Goal: Task Accomplishment & Management: Manage account settings

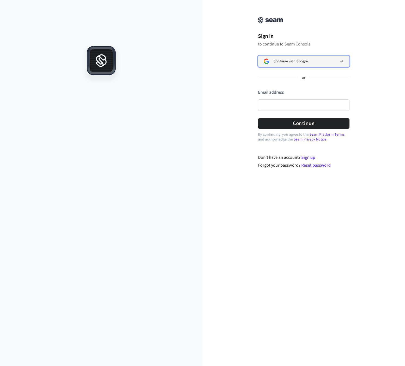
click at [294, 62] on span "Continue with Google" at bounding box center [291, 61] width 34 height 4
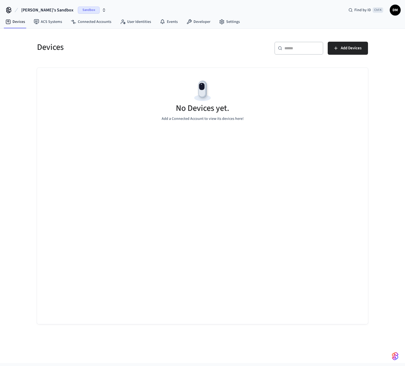
click at [179, 52] on h5 "Devices" at bounding box center [118, 47] width 162 height 11
click at [87, 22] on link "Connected Accounts" at bounding box center [90, 22] width 49 height 10
click at [197, 48] on h5 "Connected Accounts" at bounding box center [118, 47] width 162 height 11
click at [393, 10] on span "DM" at bounding box center [395, 10] width 10 height 10
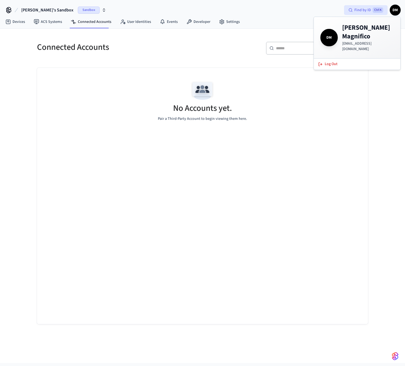
drag, startPoint x: 347, startPoint y: 11, endPoint x: 344, endPoint y: 11, distance: 3.4
click at [347, 11] on div "Find by ID Ctrl K" at bounding box center [366, 10] width 44 height 10
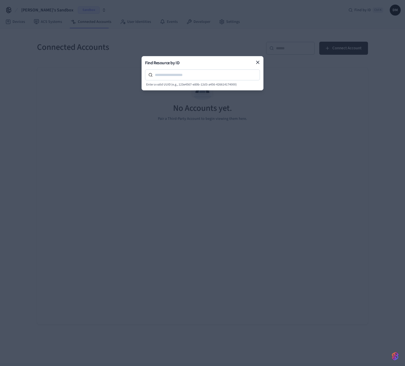
click at [279, 13] on body "[PERSON_NAME]'s Sandbox Sandbox Find by ID Ctrl K DM Devices ACS Systems Connec…" at bounding box center [202, 181] width 405 height 363
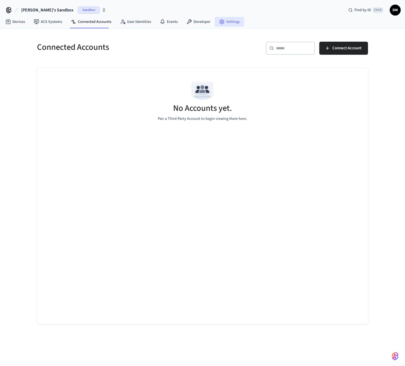
click at [234, 20] on link "Settings" at bounding box center [229, 22] width 29 height 10
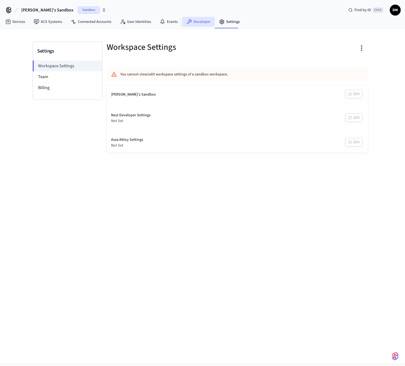
click at [199, 20] on link "Developer" at bounding box center [198, 22] width 33 height 10
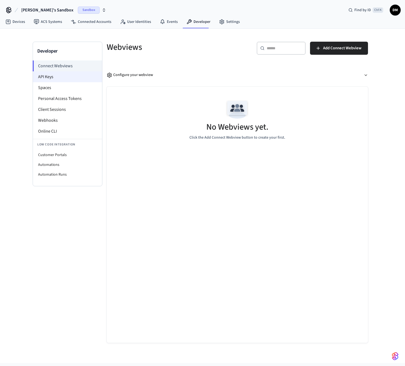
click at [52, 76] on li "API Keys" at bounding box center [67, 76] width 69 height 11
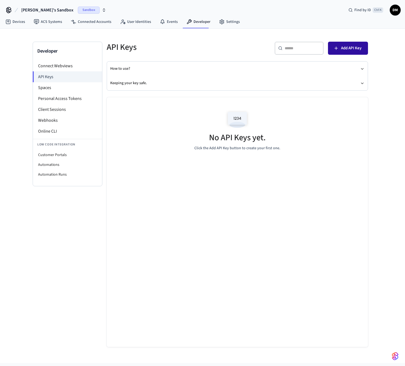
click at [353, 49] on span "Add API Key" at bounding box center [351, 48] width 20 height 7
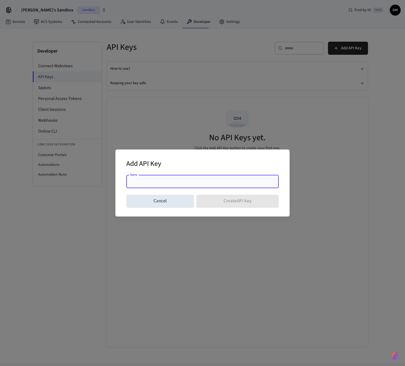
click at [246, 180] on input "Name" at bounding box center [203, 181] width 146 height 5
type input "**********"
click at [247, 206] on button "Create API Key" at bounding box center [237, 201] width 83 height 13
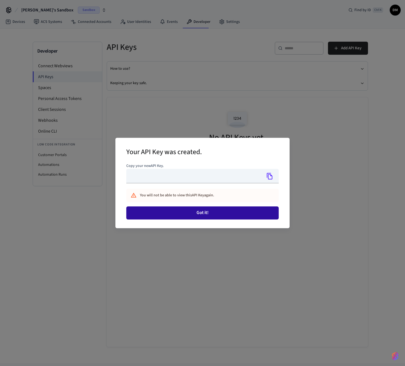
type input "**********"
click at [196, 214] on button "Got it!" at bounding box center [202, 212] width 152 height 13
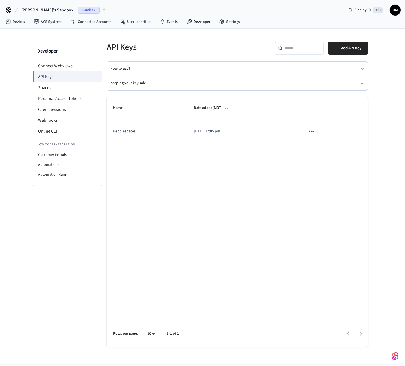
click at [197, 208] on div "Name Date added (MDT) Pebblespaces [DATE] 12:05 pm Rows per page: 10 ** 1–1 of 1" at bounding box center [237, 222] width 261 height 250
click at [308, 129] on button "sticky table" at bounding box center [311, 131] width 11 height 11
click at [322, 167] on li "Delete" at bounding box center [324, 167] width 26 height 17
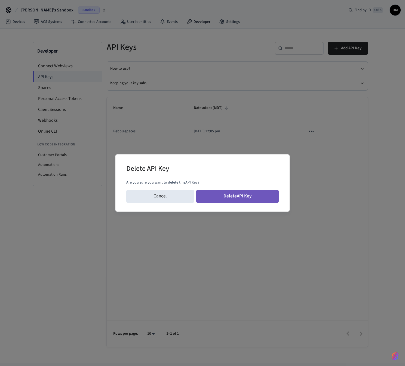
click at [237, 195] on button "Delete API Key" at bounding box center [237, 196] width 83 height 13
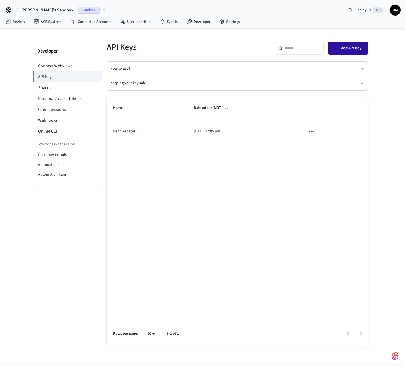
click at [356, 45] on span "Add API Key" at bounding box center [351, 48] width 20 height 7
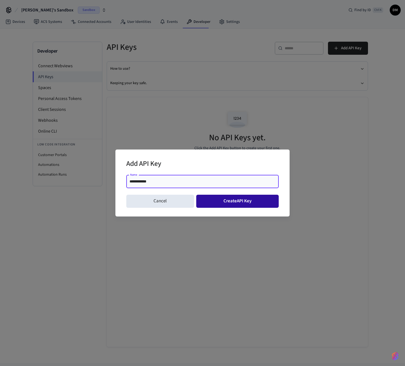
type input "**********"
click at [241, 200] on button "Create API Key" at bounding box center [237, 201] width 83 height 13
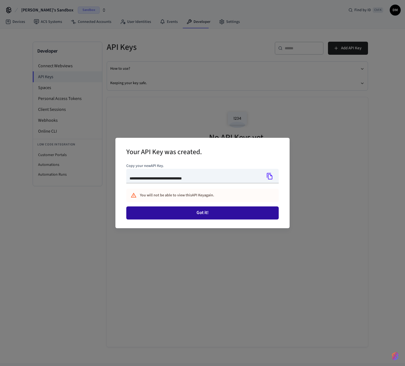
type input "**********"
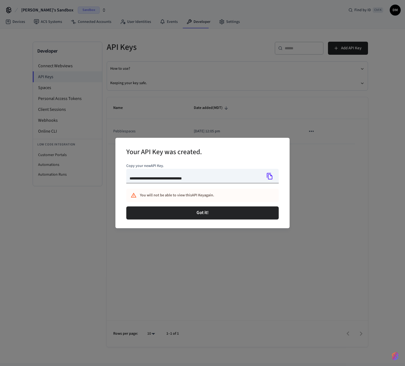
click at [268, 178] on icon "Copy" at bounding box center [270, 176] width 6 height 7
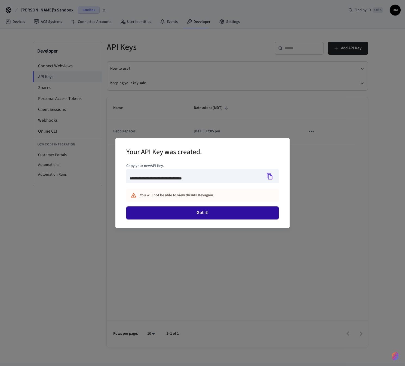
click at [236, 219] on button "Got it!" at bounding box center [202, 212] width 152 height 13
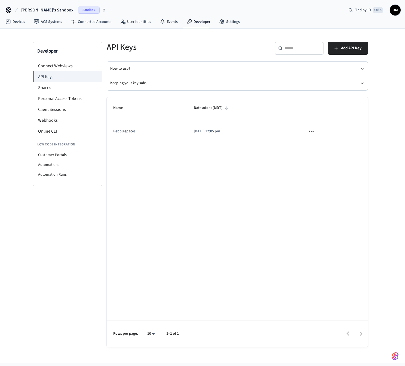
click at [235, 211] on div "Name Date added (MDT) Pebblespaces [DATE] 12:05 pm Rows per page: 10 ** 1–1 of 1" at bounding box center [237, 222] width 261 height 250
click at [56, 67] on li "Connect Webviews" at bounding box center [67, 65] width 69 height 11
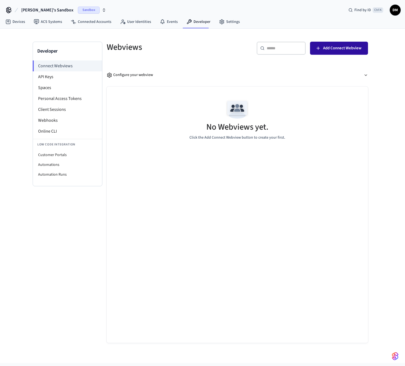
click at [352, 47] on span "Add Connect Webview" at bounding box center [342, 48] width 38 height 7
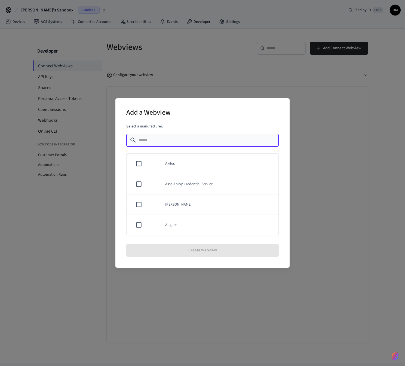
click at [181, 139] on input "text" at bounding box center [207, 140] width 137 height 5
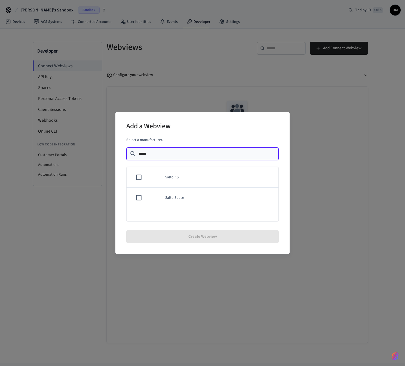
type input "*****"
click at [176, 177] on td "Salto KS" at bounding box center [219, 177] width 120 height 20
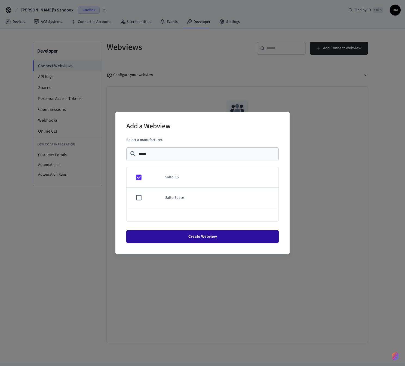
click at [191, 234] on button "Create Webview" at bounding box center [202, 236] width 152 height 13
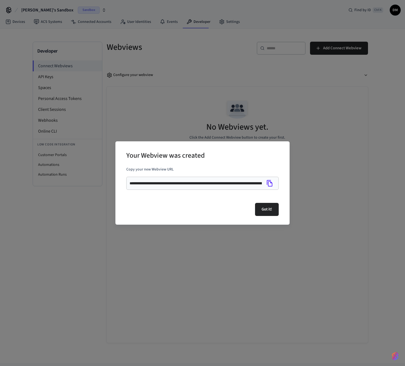
click at [270, 183] on icon "Copy" at bounding box center [269, 183] width 7 height 7
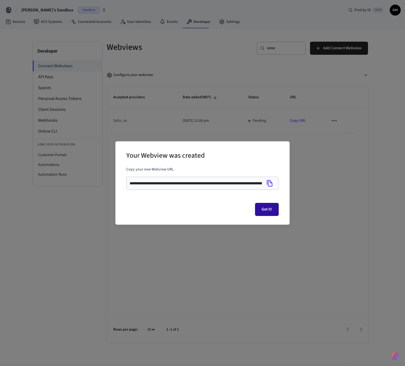
click at [260, 209] on button "Got it!" at bounding box center [267, 209] width 24 height 13
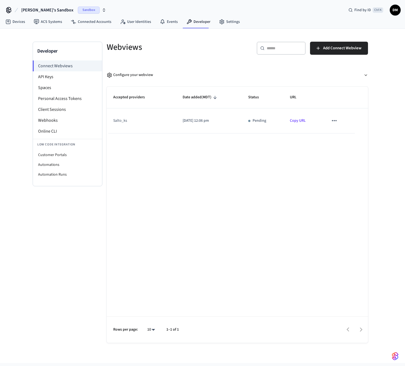
click at [233, 208] on div "Accepted providers Date added (MDT) Status URL salto_ks [DATE] 12:06 pm Pending…" at bounding box center [237, 215] width 261 height 256
drag, startPoint x: 132, startPoint y: 186, endPoint x: 141, endPoint y: 188, distance: 8.9
click at [133, 186] on div "Accepted providers Date added (MDT) Status URL salto_ks [DATE] 12:06 pm Pending…" at bounding box center [237, 215] width 261 height 256
click at [328, 121] on td "sticky table" at bounding box center [338, 120] width 33 height 25
click at [333, 121] on icon "sticky table" at bounding box center [334, 120] width 5 height 1
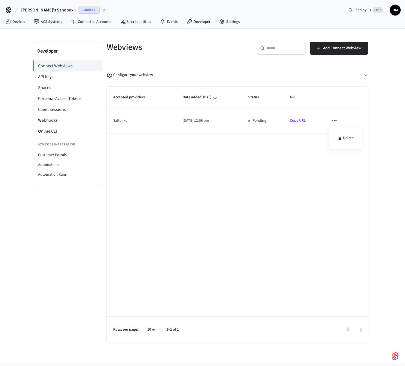
drag, startPoint x: 286, startPoint y: 140, endPoint x: 297, endPoint y: 127, distance: 16.8
click at [286, 140] on div at bounding box center [202, 183] width 405 height 366
click at [301, 121] on link "Copy URL" at bounding box center [298, 120] width 16 height 5
click at [258, 179] on div "Accepted providers Date added (MDT) Status URL salto_ks [DATE] 12:06 pm Pending…" at bounding box center [237, 215] width 261 height 256
click at [146, 216] on div "Accepted providers Date added (MDT) Status URL salto_ks [DATE] 12:06 pm Pending…" at bounding box center [237, 215] width 261 height 256
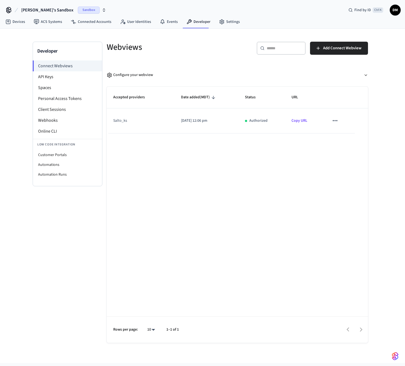
drag, startPoint x: 273, startPoint y: 172, endPoint x: 241, endPoint y: 152, distance: 37.8
click at [273, 172] on div "Accepted providers Date added (MDT) Status URL salto_ks [DATE] 12:06 pm Authori…" at bounding box center [237, 215] width 261 height 256
click at [334, 122] on icon "sticky table" at bounding box center [335, 120] width 7 height 7
click at [288, 166] on div at bounding box center [202, 183] width 405 height 366
click at [341, 51] on span "Add Connect Webview" at bounding box center [342, 48] width 38 height 7
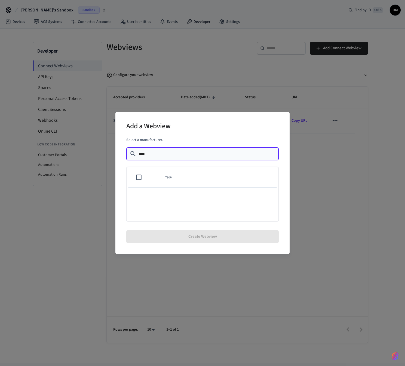
type input "****"
click at [135, 179] on td "sticky table" at bounding box center [138, 177] width 22 height 20
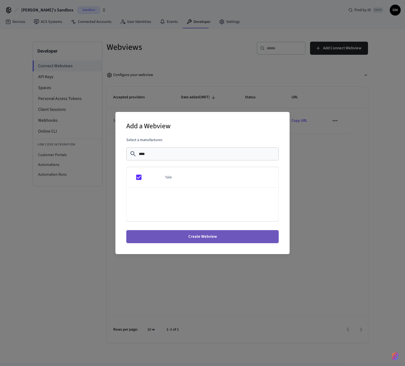
click at [197, 239] on button "Create Webview" at bounding box center [202, 236] width 152 height 13
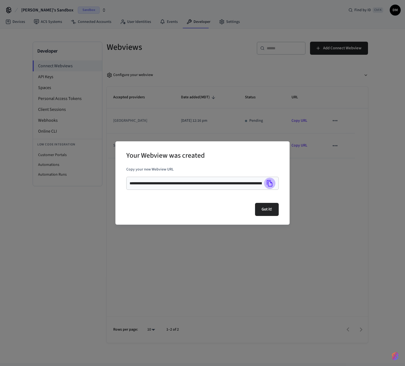
click at [272, 184] on icon "Copy" at bounding box center [269, 183] width 7 height 7
click at [269, 209] on button "Got it!" at bounding box center [267, 209] width 24 height 13
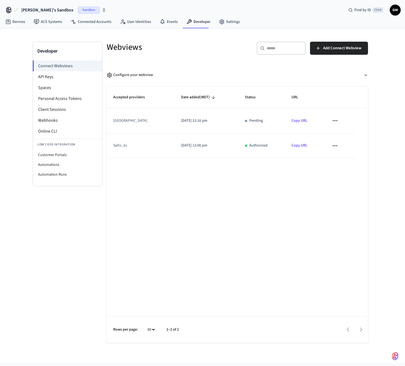
click at [271, 192] on div "Accepted providers Date added (MDT) Status URL [GEOGRAPHIC_DATA] [DATE] 12:16 p…" at bounding box center [237, 215] width 261 height 256
click at [338, 121] on icon "sticky table" at bounding box center [335, 120] width 7 height 7
click at [177, 120] on div at bounding box center [202, 183] width 405 height 366
click at [114, 120] on div "[GEOGRAPHIC_DATA]" at bounding box center [137, 121] width 49 height 6
click at [69, 79] on li "API Keys" at bounding box center [67, 76] width 69 height 11
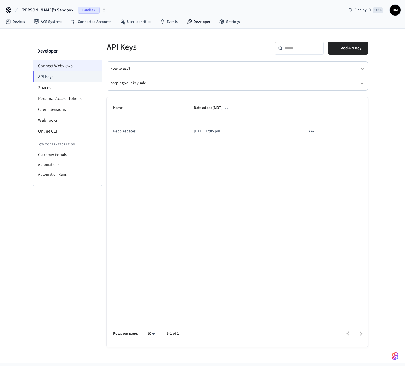
click at [64, 67] on li "Connect Webviews" at bounding box center [67, 65] width 69 height 11
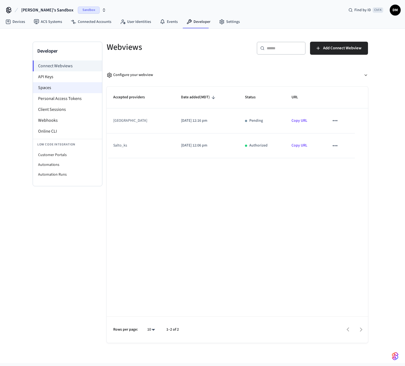
click at [53, 86] on li "Spaces" at bounding box center [67, 87] width 69 height 11
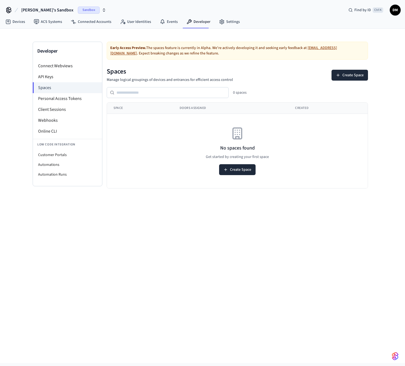
click at [164, 218] on div "Developer Connect Webviews API Keys Spaces Personal Access Tokens Client Sessio…" at bounding box center [202, 196] width 405 height 334
click at [257, 66] on div "Early Access Preview. The spaces feature is currently in [GEOGRAPHIC_DATA]. We'…" at bounding box center [237, 115] width 261 height 147
click at [62, 68] on li "Connect Webviews" at bounding box center [67, 65] width 69 height 11
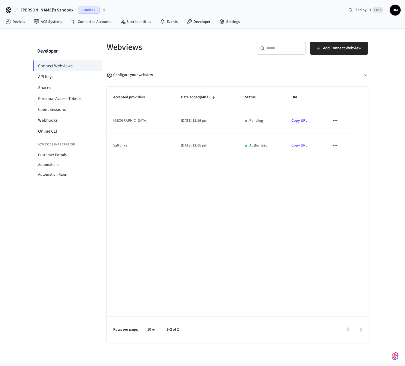
click at [165, 248] on div "Accepted providers Date added (MDT) Status URL [GEOGRAPHIC_DATA] [DATE] 12:16 p…" at bounding box center [237, 215] width 261 height 256
click at [144, 197] on div "Accepted providers Date added (MDT) Status URL [GEOGRAPHIC_DATA] [DATE] 12:16 p…" at bounding box center [237, 215] width 261 height 256
click at [286, 210] on div "Accepted providers Date added (MDT) Status URL [GEOGRAPHIC_DATA] [DATE] 12:16 p…" at bounding box center [237, 215] width 261 height 256
click at [17, 24] on link "Devices" at bounding box center [15, 22] width 28 height 10
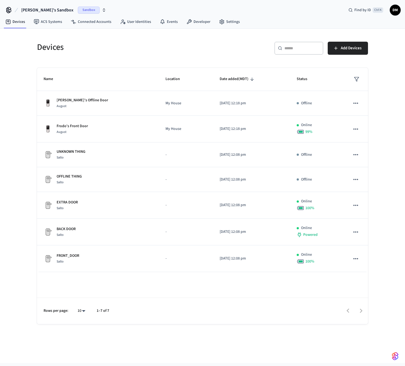
click at [214, 41] on div "​ ​ Add Devices" at bounding box center [283, 47] width 169 height 24
click at [102, 8] on icon "button" at bounding box center [104, 10] width 4 height 4
click at [78, 10] on span "Sandbox" at bounding box center [89, 10] width 22 height 7
click at [237, 53] on div "​ ​ Add Devices" at bounding box center [287, 50] width 162 height 17
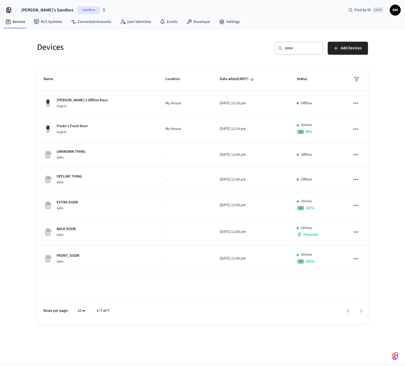
click at [394, 10] on span "DM" at bounding box center [395, 10] width 10 height 10
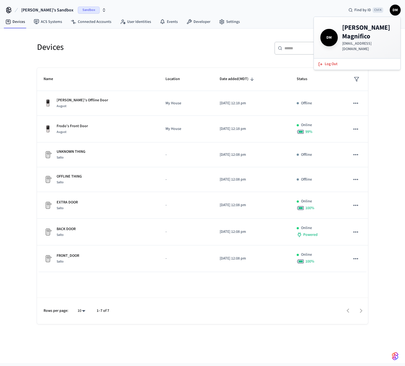
click at [203, 34] on div "Devices ​ ​ Add Devices Name Location Date added (MDT) Status Frodo's Offline D…" at bounding box center [202, 176] width 349 height 295
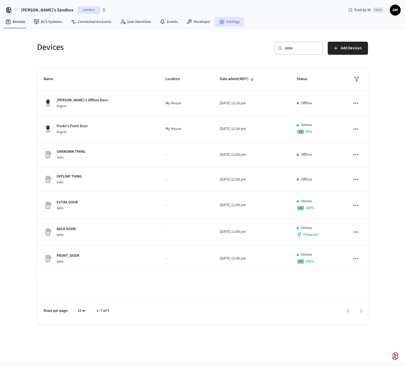
click at [230, 20] on link "Settings" at bounding box center [229, 22] width 29 height 10
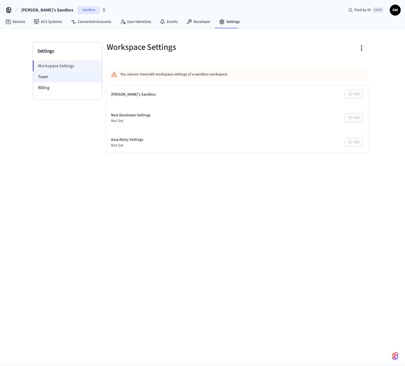
click at [65, 79] on li "Team" at bounding box center [67, 76] width 69 height 11
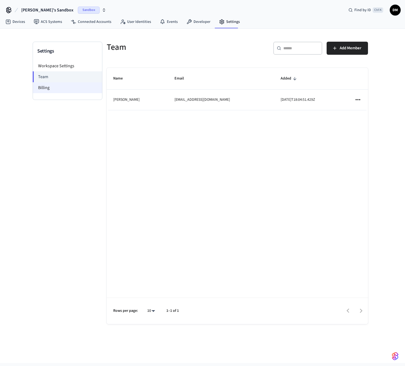
click at [52, 87] on li "Billing" at bounding box center [67, 87] width 69 height 11
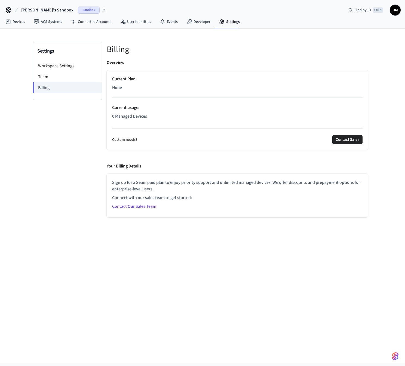
click at [234, 46] on h5 "Billing" at bounding box center [237, 49] width 261 height 11
click at [75, 66] on li "Workspace Settings" at bounding box center [67, 65] width 69 height 11
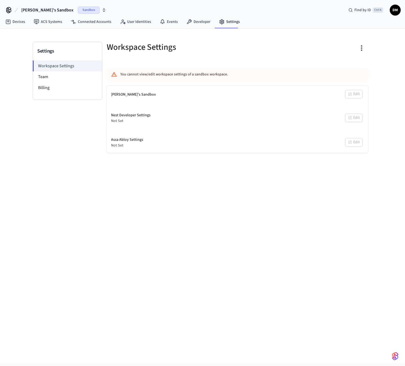
click at [102, 8] on icon "button" at bounding box center [104, 10] width 4 height 4
click at [48, 47] on div "New Workspace" at bounding box center [51, 47] width 76 height 6
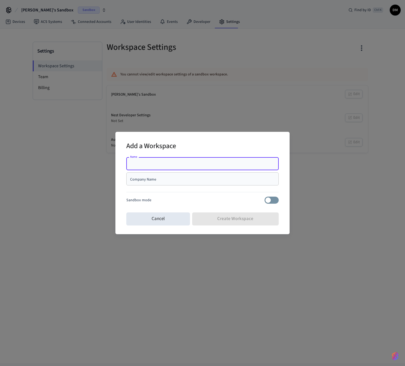
click at [245, 200] on div "Sandbox mode" at bounding box center [202, 200] width 152 height 7
click at [197, 162] on input "Name" at bounding box center [203, 163] width 146 height 5
type input "**********"
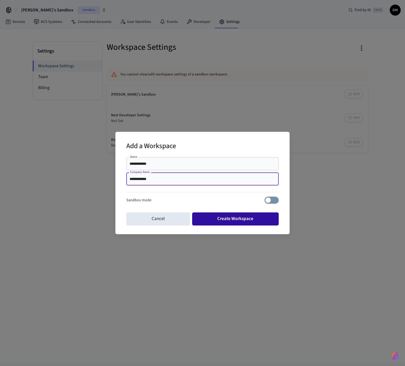
type input "**********"
click at [246, 219] on button "Create Workspace" at bounding box center [235, 218] width 87 height 13
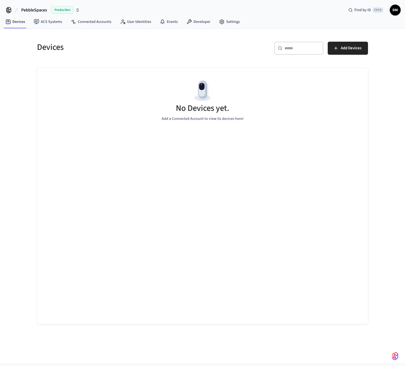
click at [204, 164] on div "No Devices yet. Add a Connected Account to view its devices here!" at bounding box center [202, 196] width 331 height 256
drag, startPoint x: 88, startPoint y: 22, endPoint x: 91, endPoint y: 27, distance: 6.3
click at [88, 21] on link "Connected Accounts" at bounding box center [90, 22] width 49 height 10
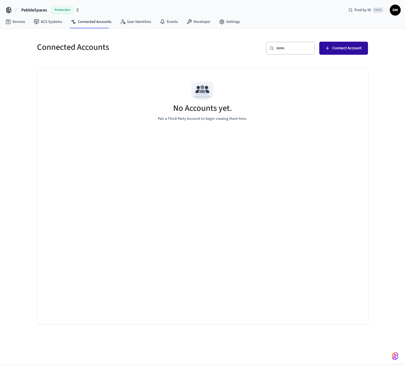
click at [357, 45] on span "Connect Account" at bounding box center [346, 48] width 29 height 7
click at [336, 51] on span "Connect Account" at bounding box center [346, 48] width 29 height 7
click at [93, 99] on div "No Accounts yet. Pair a Third-Party Account to begin viewing them here." at bounding box center [202, 100] width 331 height 65
click at [76, 10] on icon "button" at bounding box center [77, 10] width 4 height 4
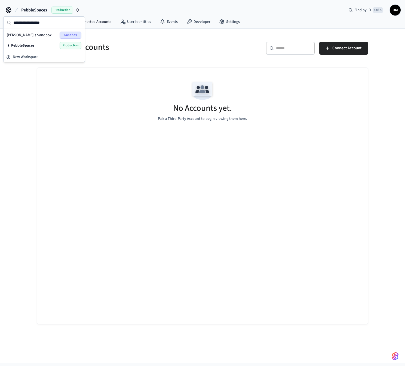
click at [41, 34] on div "[PERSON_NAME]'s Sandbox Sandbox" at bounding box center [44, 35] width 75 height 7
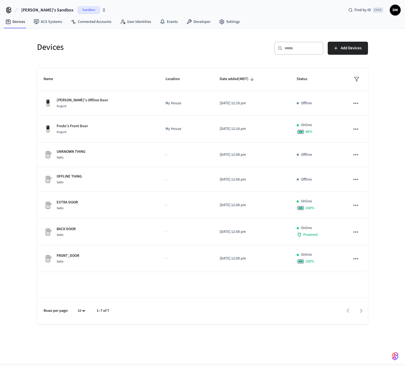
drag, startPoint x: 122, startPoint y: 44, endPoint x: 125, endPoint y: 41, distance: 3.5
click at [123, 44] on h5 "Devices" at bounding box center [118, 47] width 162 height 11
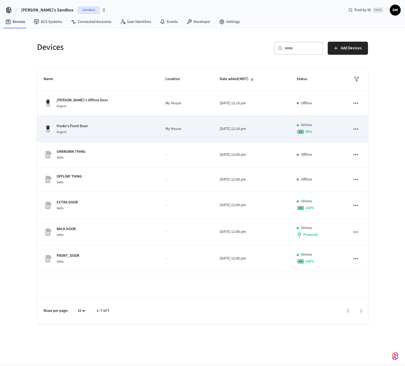
click at [89, 131] on div "Frodo's Front Door August" at bounding box center [98, 128] width 109 height 11
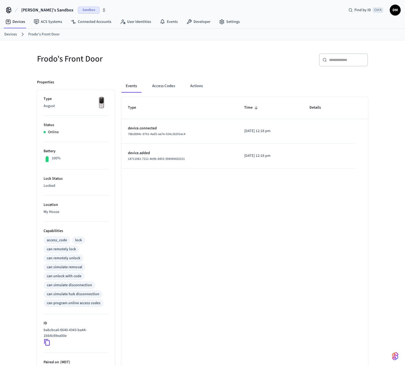
click at [166, 203] on div "Type Time Details device.connected 78bd894c-9701-4ad5-aa7e-024c26201ec4 [DATE] …" at bounding box center [244, 261] width 247 height 328
click at [169, 88] on button "Access Codes" at bounding box center [164, 86] width 32 height 13
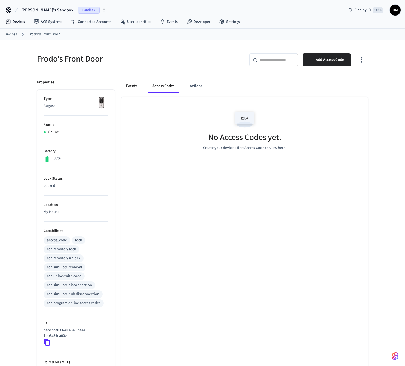
click at [129, 88] on button "Events" at bounding box center [131, 86] width 20 height 13
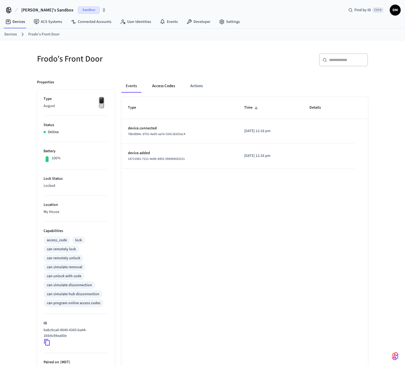
click at [169, 88] on button "Access Codes" at bounding box center [164, 86] width 32 height 13
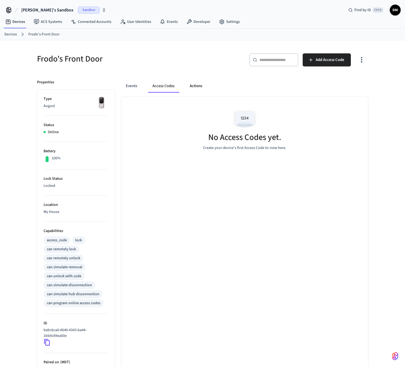
click at [191, 85] on button "Actions" at bounding box center [195, 86] width 21 height 13
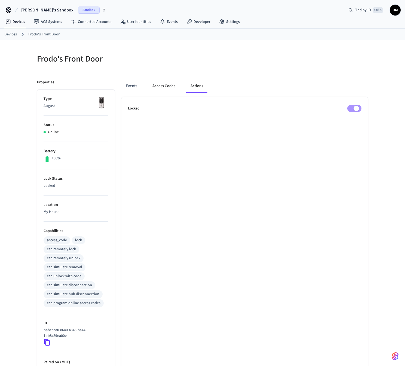
click at [158, 87] on button "Access Codes" at bounding box center [164, 86] width 32 height 13
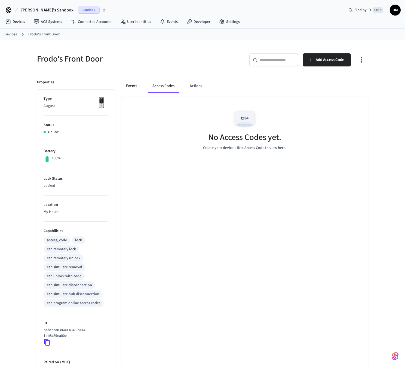
click at [134, 88] on button "Events" at bounding box center [131, 86] width 20 height 13
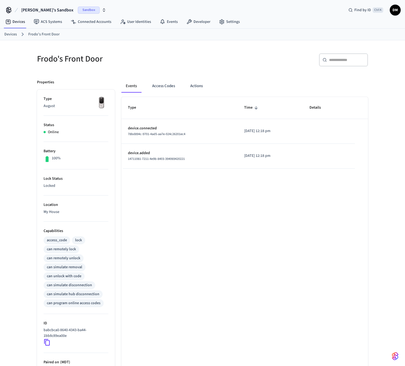
click at [212, 225] on div "Type Time Details device.connected 78bd894c-9701-4ad5-aa7e-024c26201ec4 [DATE] …" at bounding box center [244, 261] width 247 height 328
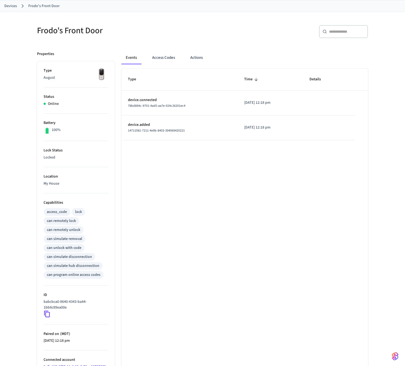
scroll to position [28, 0]
click at [171, 278] on div "Type Time Details device.connected 78bd894c-9701-4ad5-aa7e-024c26201ec4 [DATE] …" at bounding box center [244, 233] width 247 height 328
click at [45, 314] on icon at bounding box center [47, 314] width 6 height 7
click at [209, 287] on div "Type Time Details device.connected 78bd894c-9701-4ad5-aa7e-024c26201ec4 [DATE] …" at bounding box center [244, 233] width 247 height 328
click at [155, 32] on h5 "Frodo's Front Door" at bounding box center [118, 30] width 162 height 11
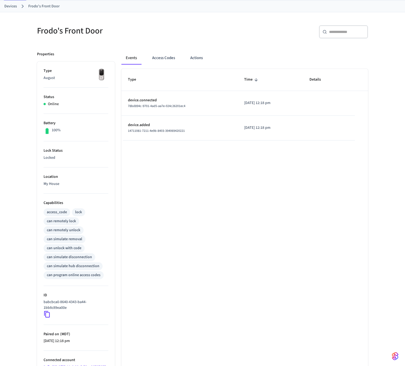
click at [14, 9] on link "Devices" at bounding box center [10, 7] width 13 height 6
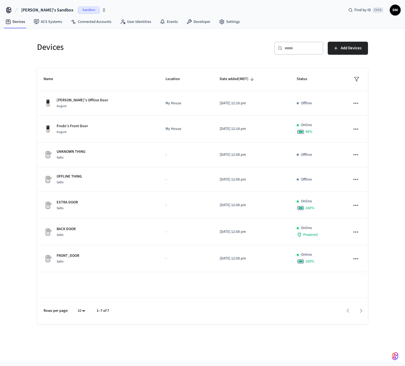
click at [298, 49] on input "text" at bounding box center [302, 47] width 35 height 5
click at [121, 44] on h5 "Devices" at bounding box center [118, 47] width 162 height 11
